Goal: Task Accomplishment & Management: Use online tool/utility

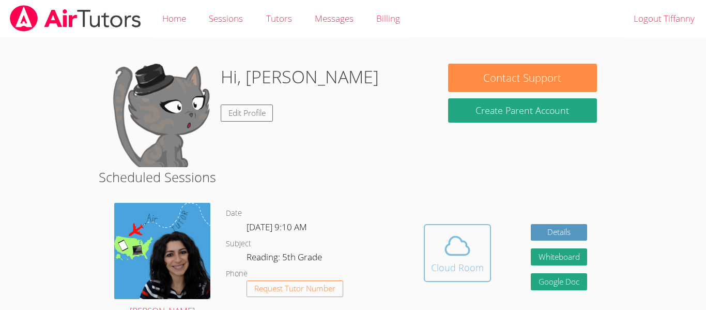
click at [441, 264] on div "Cloud Room" at bounding box center [457, 267] width 53 height 14
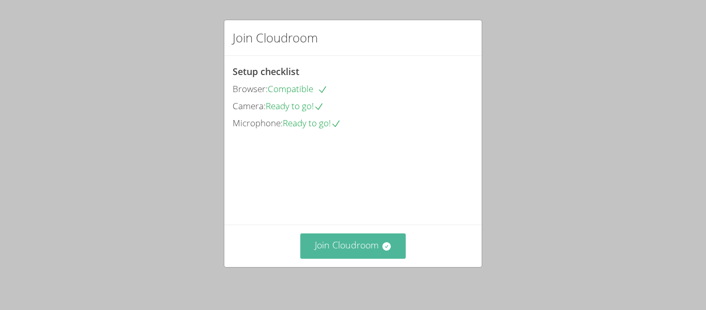
click at [390, 247] on icon at bounding box center [387, 246] width 10 height 10
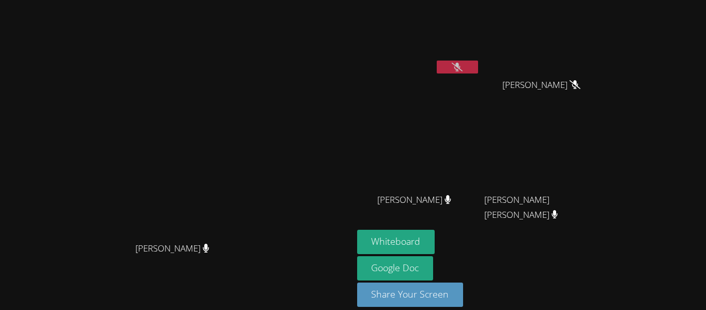
click at [480, 59] on video at bounding box center [418, 38] width 123 height 69
click at [463, 65] on icon at bounding box center [457, 67] width 11 height 9
click at [461, 65] on icon at bounding box center [457, 67] width 7 height 9
click at [480, 67] on video at bounding box center [418, 38] width 123 height 69
click at [463, 66] on icon at bounding box center [457, 67] width 11 height 9
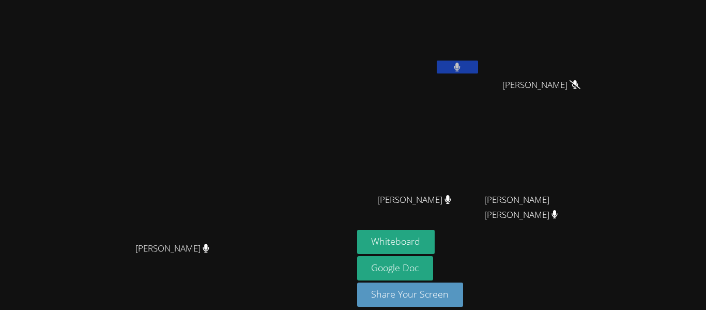
click at [461, 67] on icon at bounding box center [458, 67] width 6 height 9
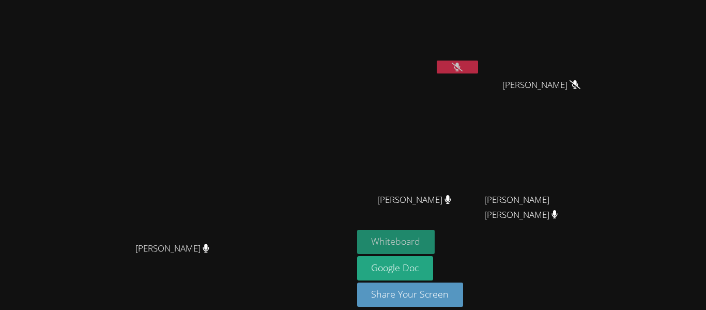
click at [435, 236] on button "Whiteboard" at bounding box center [396, 242] width 78 height 24
click at [463, 66] on icon at bounding box center [457, 67] width 11 height 9
click at [478, 71] on button at bounding box center [457, 67] width 41 height 13
click at [478, 67] on button at bounding box center [457, 67] width 41 height 13
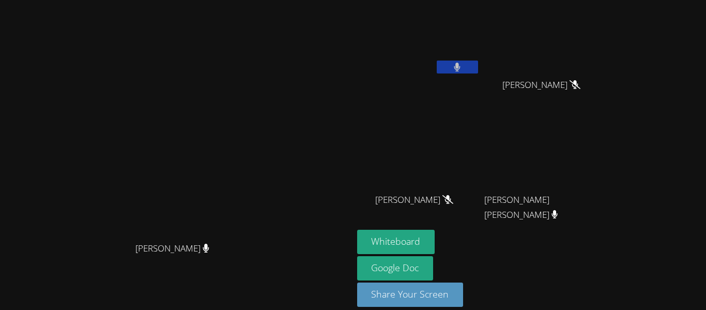
click at [478, 66] on button at bounding box center [457, 67] width 41 height 13
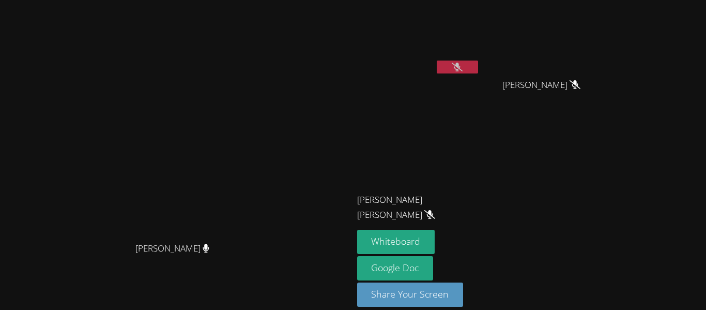
click at [254, 87] on video at bounding box center [176, 140] width 155 height 194
click at [461, 65] on icon at bounding box center [458, 67] width 6 height 9
click at [579, 203] on icon at bounding box center [575, 199] width 7 height 9
click at [463, 65] on icon at bounding box center [457, 67] width 11 height 9
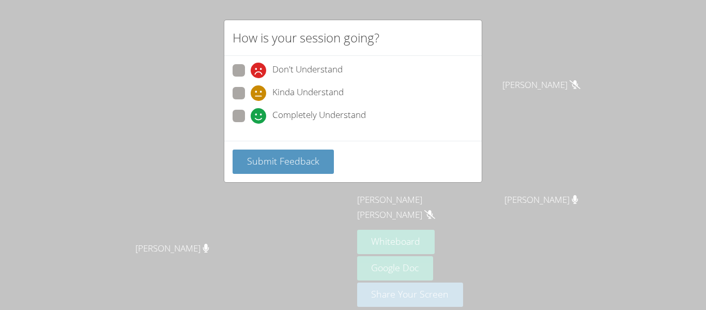
click at [290, 114] on span "Completely Understand" at bounding box center [320, 116] width 94 height 16
click at [260, 114] on input "Completely Understand" at bounding box center [255, 114] width 9 height 9
radio input "true"
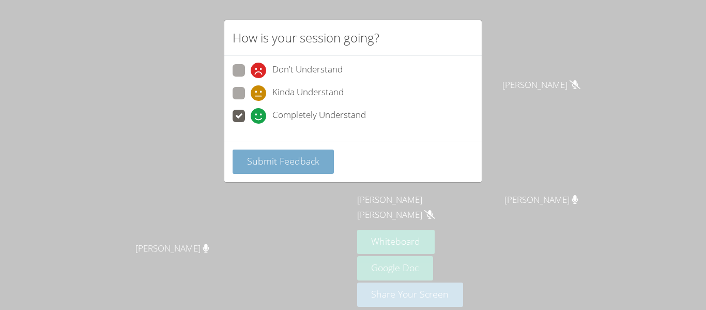
click at [290, 166] on span "Submit Feedback" at bounding box center [283, 161] width 72 height 12
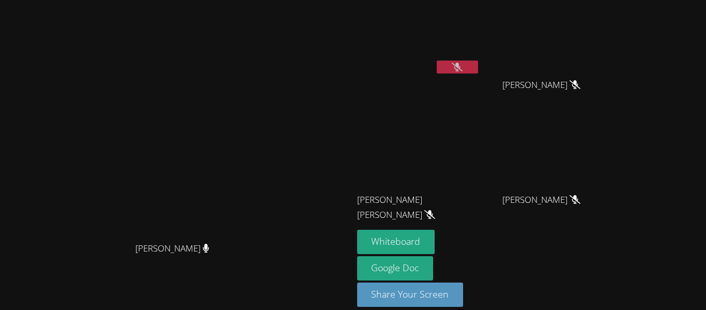
click at [478, 63] on button at bounding box center [457, 67] width 41 height 13
